Goal: Task Accomplishment & Management: Manage account settings

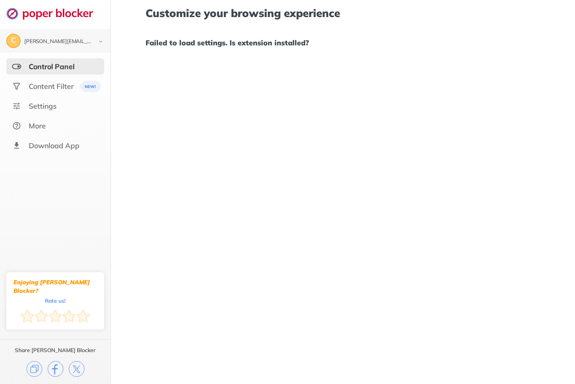
click at [62, 70] on div "Control Panel" at bounding box center [52, 66] width 46 height 9
click at [58, 84] on div "Content Filter" at bounding box center [51, 86] width 45 height 9
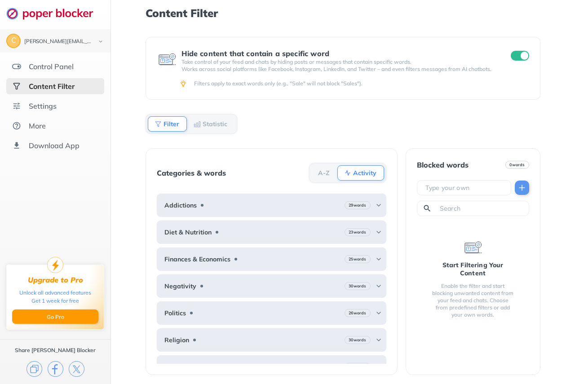
click at [471, 189] on input "text" at bounding box center [466, 187] width 83 height 9
paste input "[URL][DOMAIN_NAME]"
click at [519, 186] on img at bounding box center [522, 187] width 9 height 9
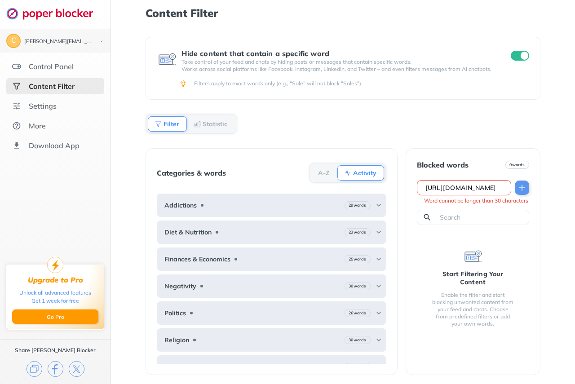
click at [471, 186] on input "[URL][DOMAIN_NAME]" at bounding box center [466, 187] width 83 height 9
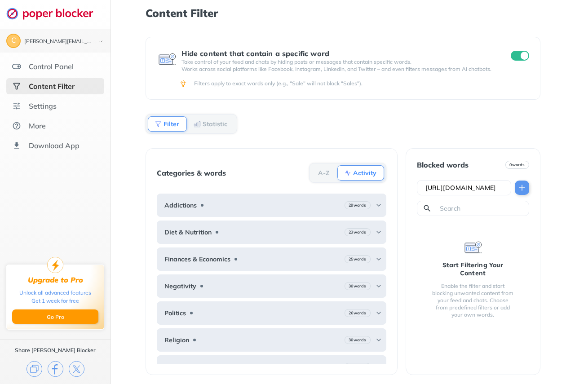
scroll to position [0, 4]
type input "[URL][DOMAIN_NAME]"
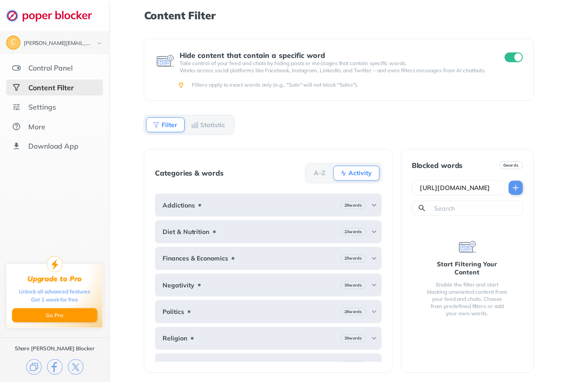
scroll to position [0, 0]
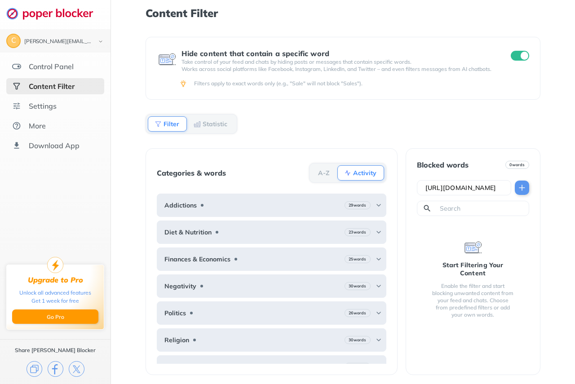
click at [521, 186] on img at bounding box center [522, 187] width 9 height 9
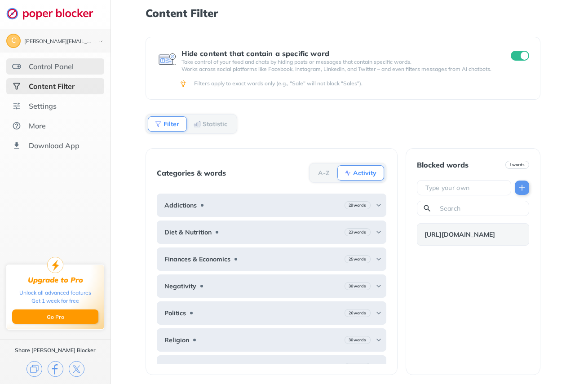
click at [78, 68] on div "Control Panel" at bounding box center [55, 66] width 98 height 16
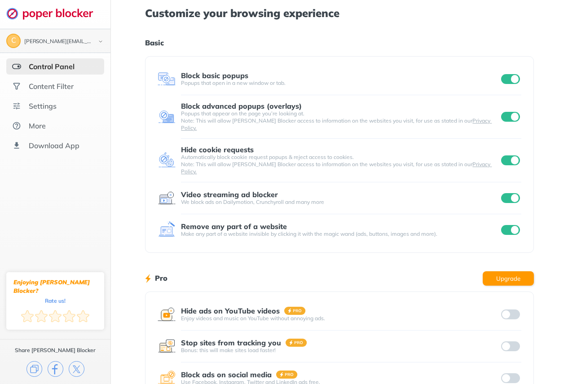
click at [65, 39] on div "[PERSON_NAME][EMAIL_ADDRESS][PERSON_NAME][DOMAIN_NAME]" at bounding box center [57, 42] width 66 height 6
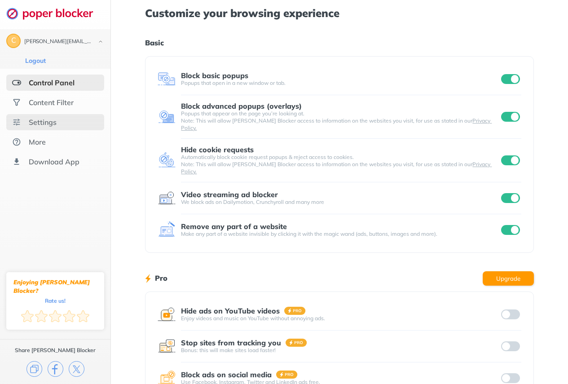
click at [60, 128] on div "Settings" at bounding box center [55, 122] width 98 height 16
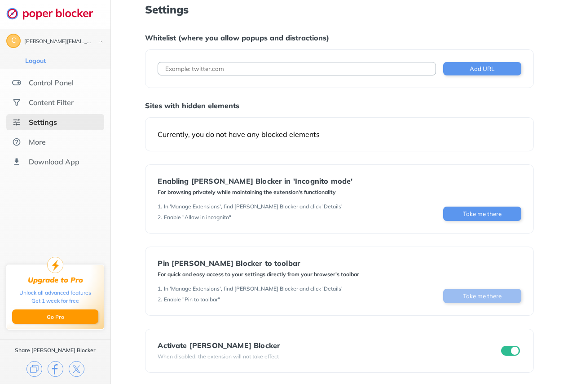
scroll to position [5, 0]
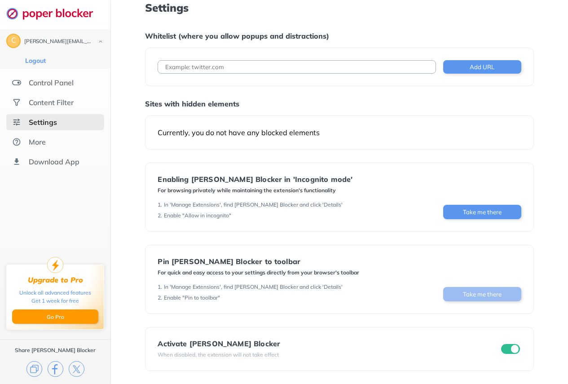
click at [482, 297] on button "Take me there" at bounding box center [482, 294] width 78 height 14
